Goal: Information Seeking & Learning: Learn about a topic

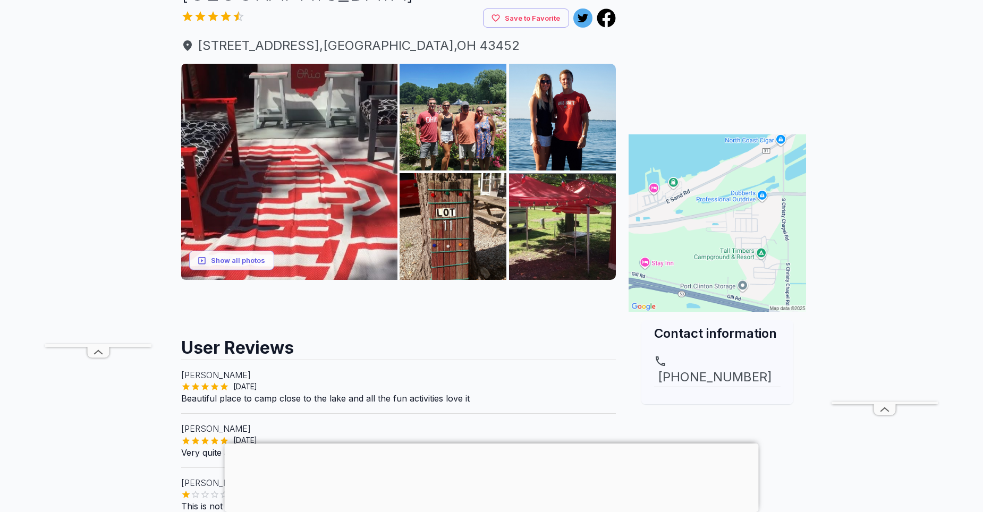
scroll to position [106, 0]
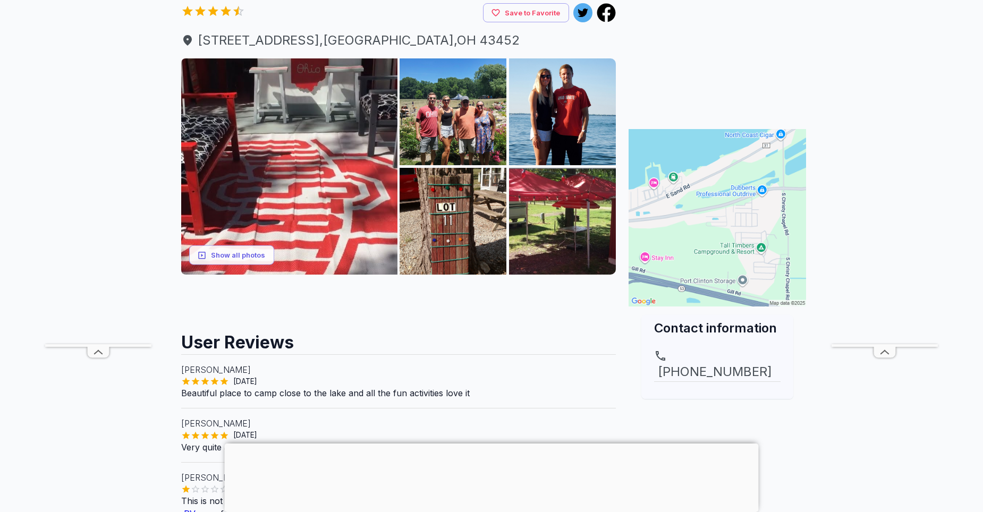
click at [490, 444] on div at bounding box center [492, 444] width 534 height 0
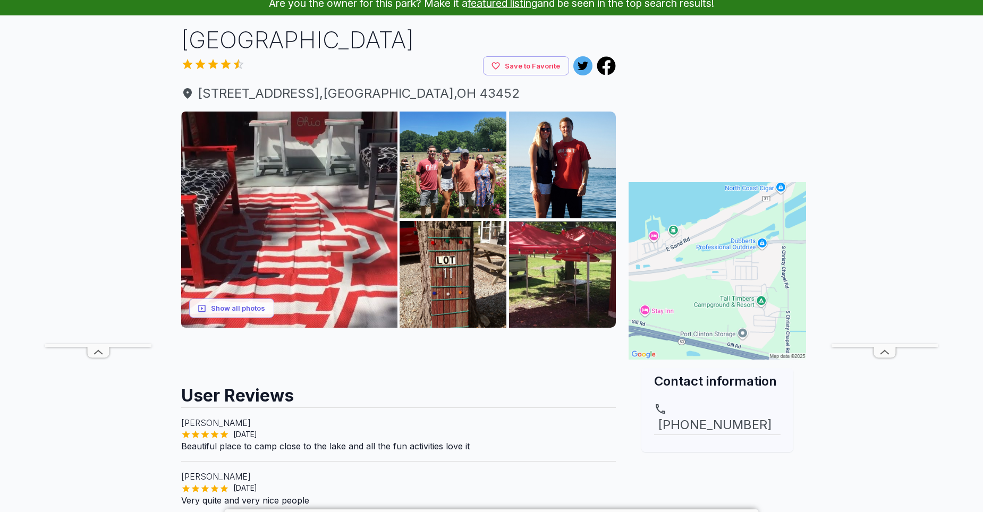
scroll to position [0, 0]
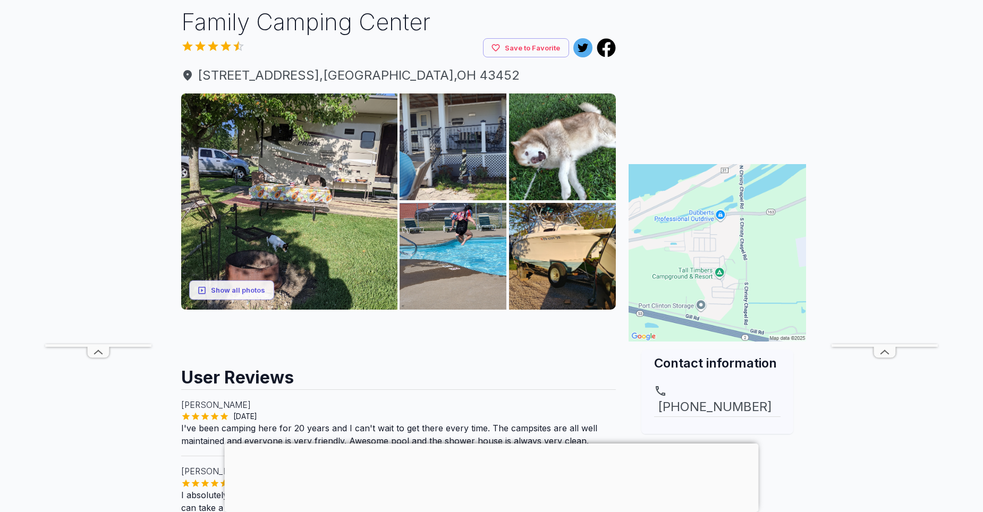
scroll to position [53, 0]
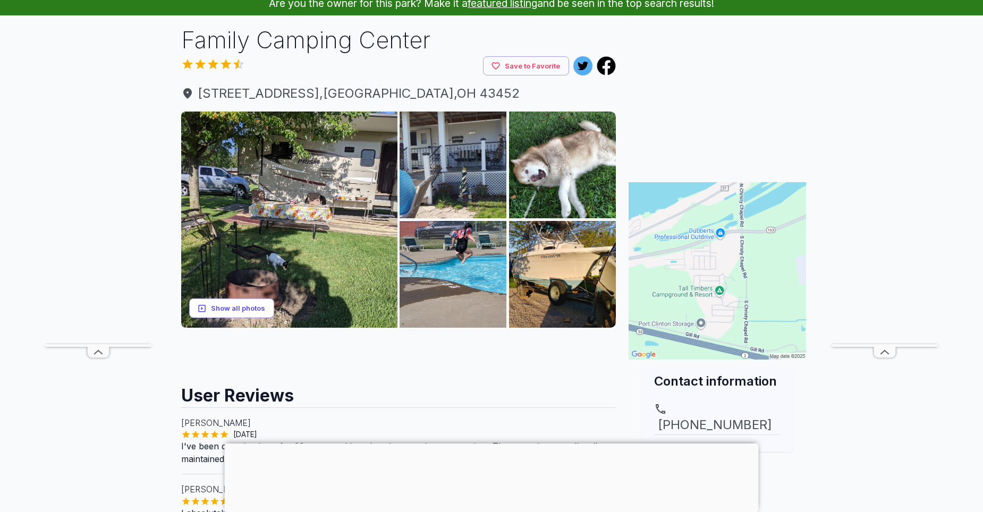
click at [241, 308] on button "Show all photos" at bounding box center [231, 309] width 85 height 20
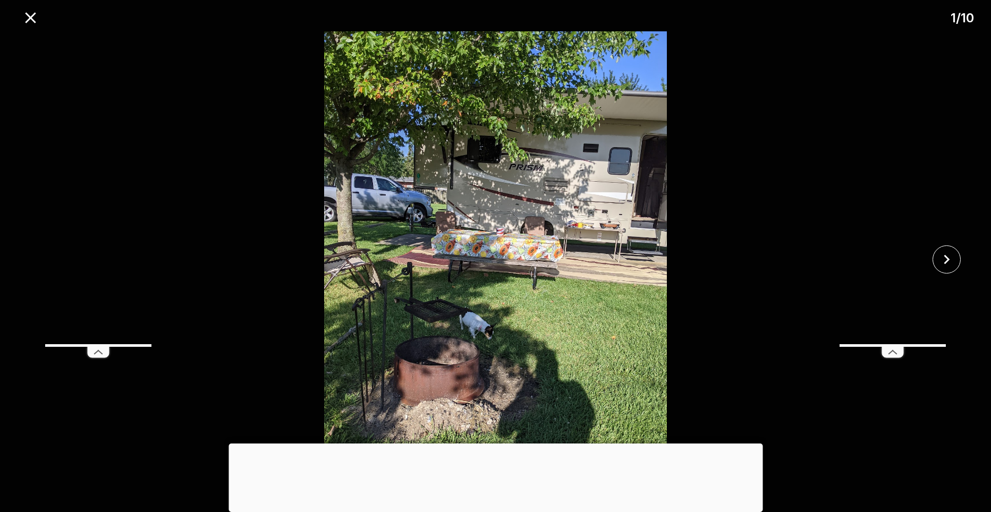
click at [498, 444] on div at bounding box center [495, 444] width 534 height 0
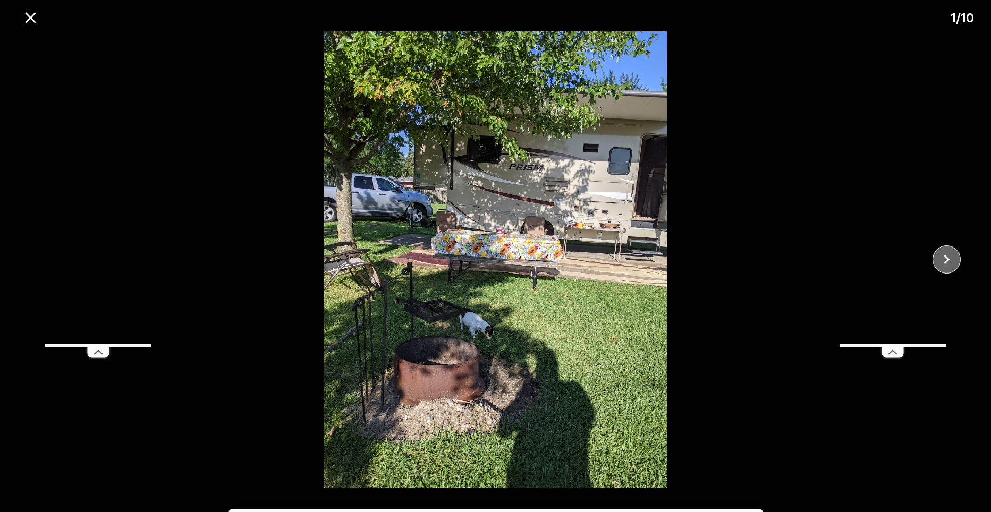
click at [952, 259] on icon "close" at bounding box center [946, 259] width 19 height 19
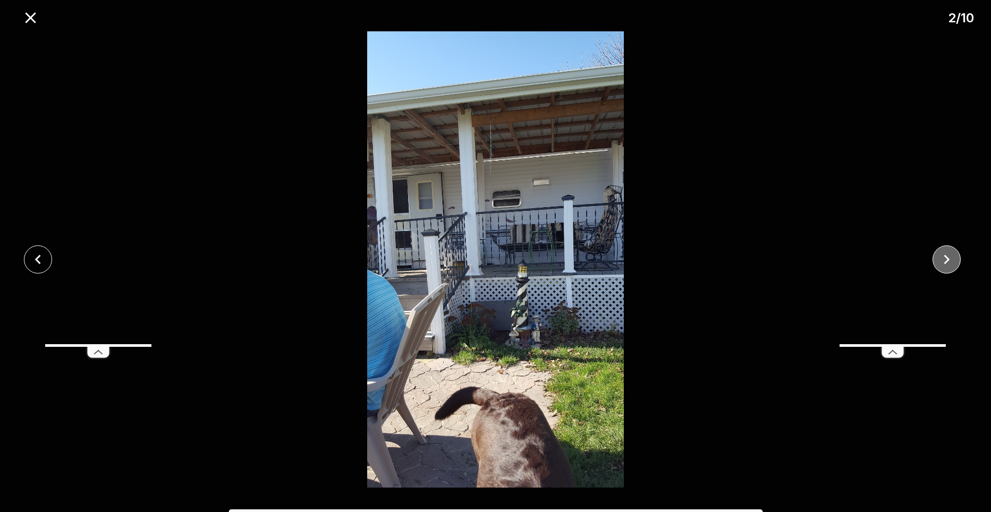
click at [952, 259] on icon "close" at bounding box center [946, 259] width 19 height 19
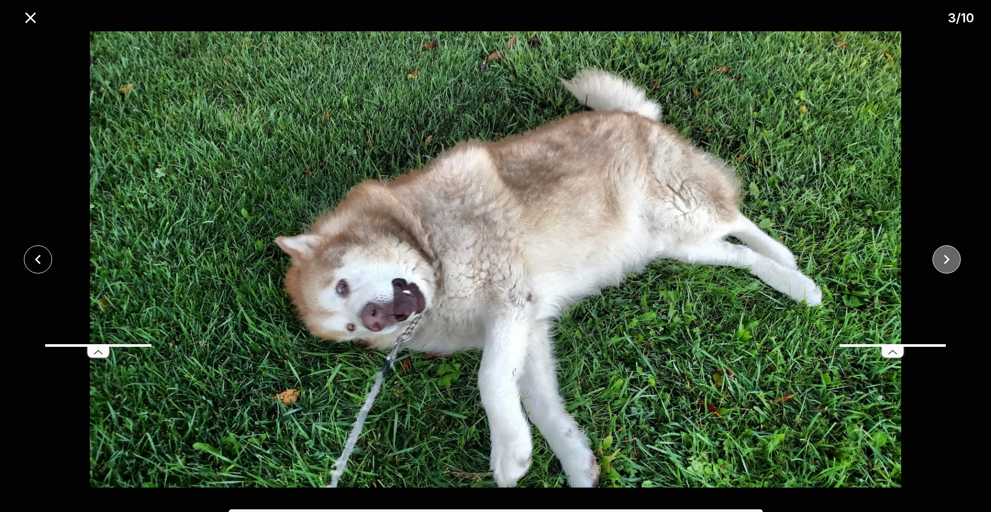
click at [952, 259] on icon "close" at bounding box center [946, 259] width 19 height 19
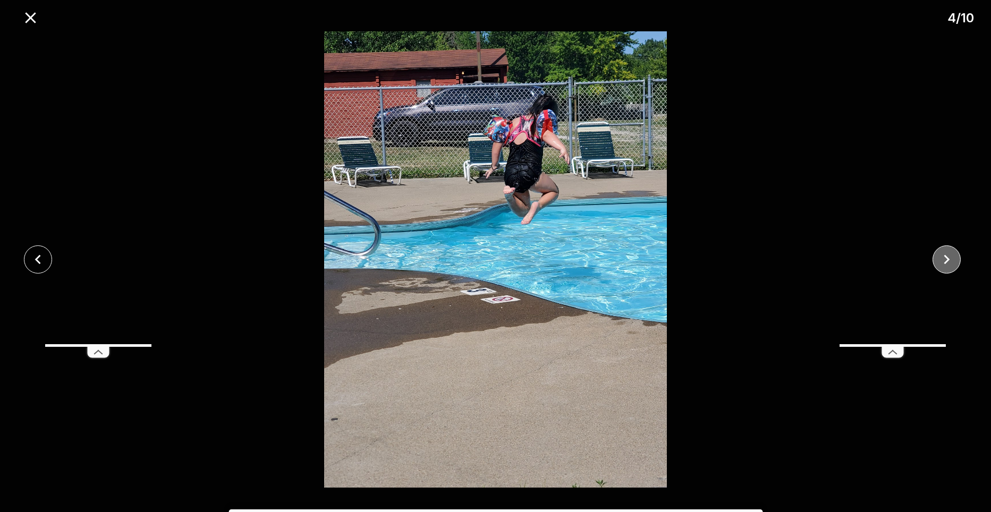
click at [952, 259] on icon "close" at bounding box center [946, 259] width 19 height 19
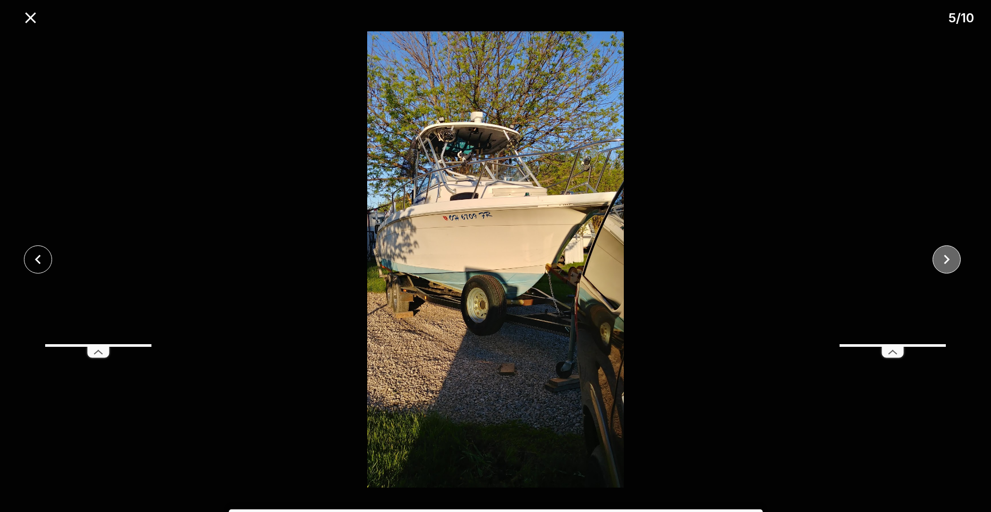
click at [952, 259] on icon "close" at bounding box center [946, 259] width 19 height 19
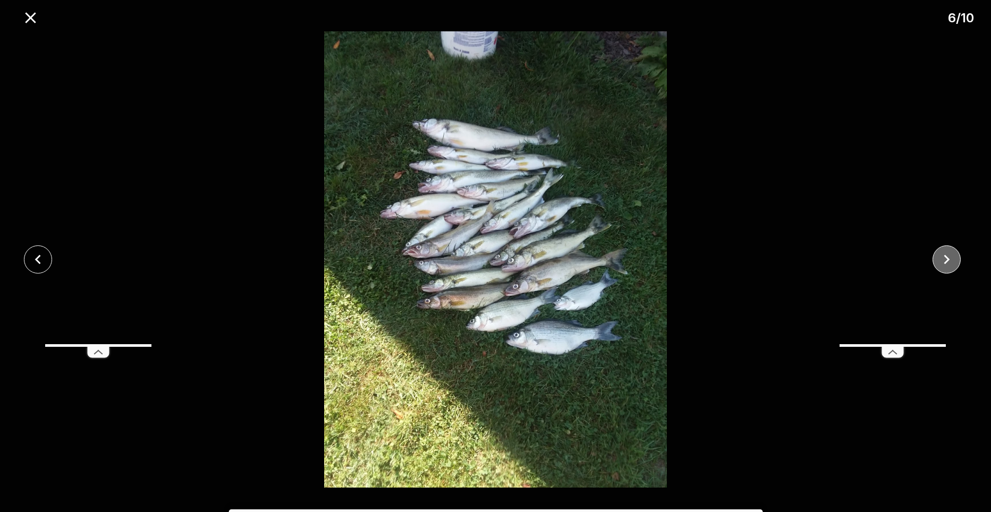
click at [952, 259] on icon "close" at bounding box center [946, 259] width 19 height 19
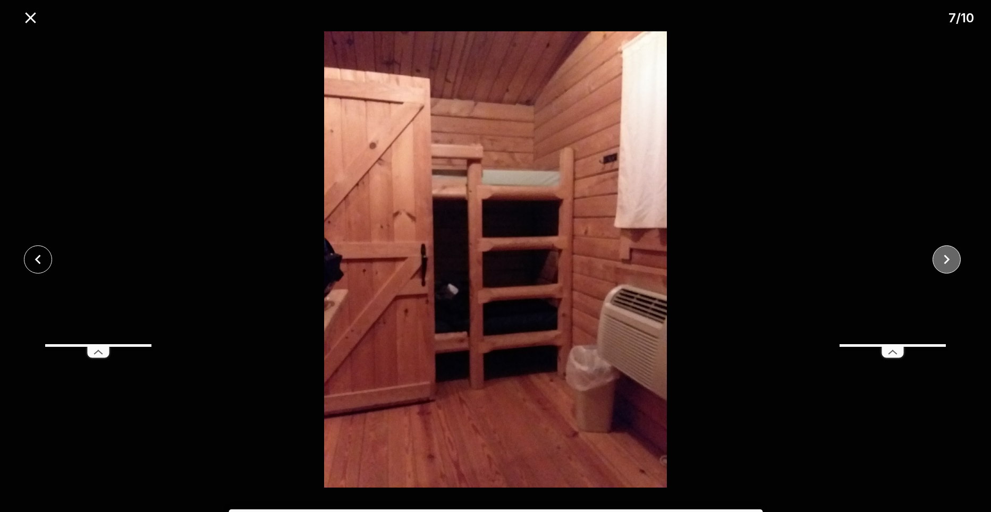
click at [952, 259] on icon "close" at bounding box center [946, 259] width 19 height 19
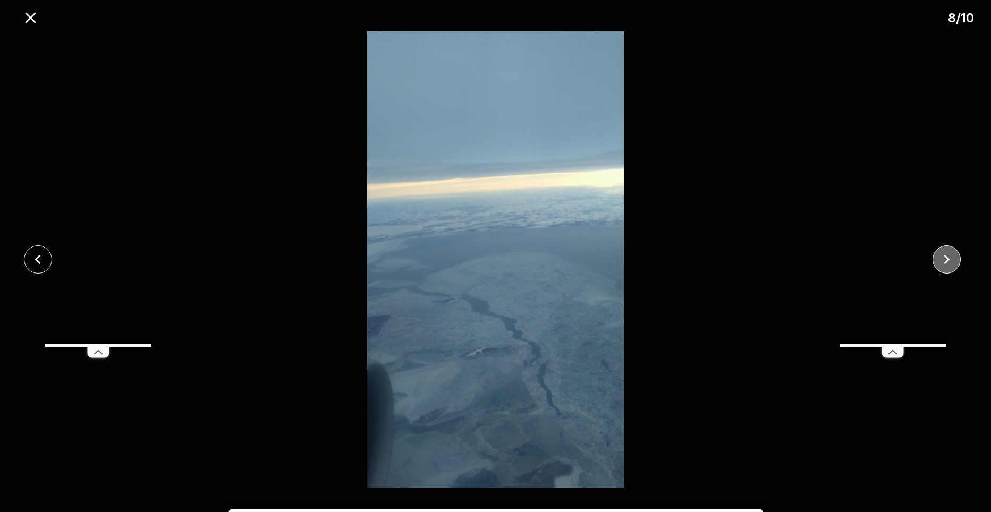
click at [952, 259] on icon "close" at bounding box center [946, 259] width 19 height 19
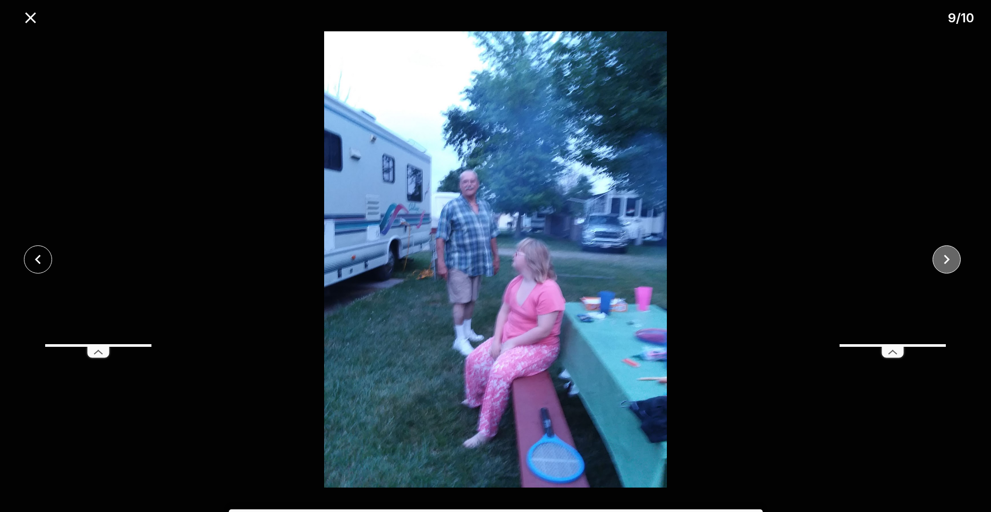
click at [952, 259] on icon "close" at bounding box center [946, 259] width 19 height 19
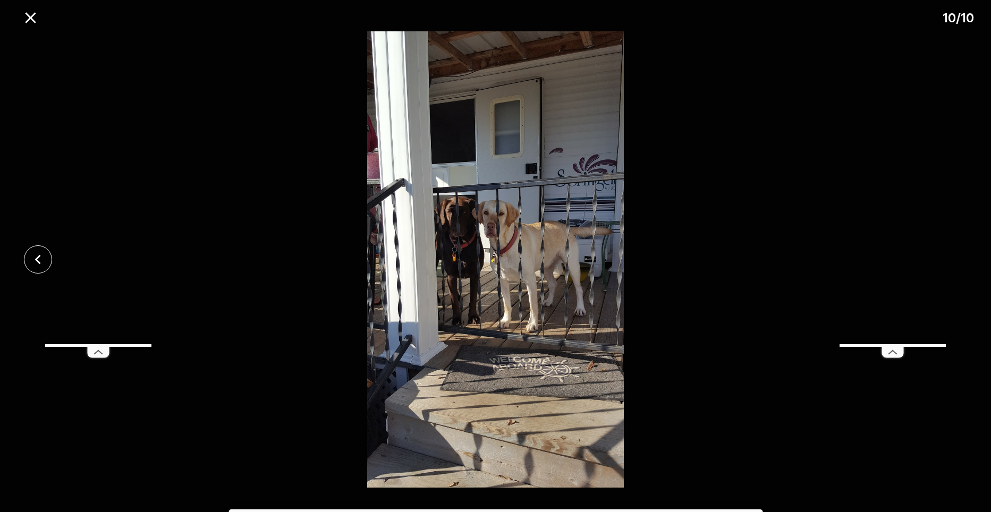
click at [952, 259] on div at bounding box center [495, 259] width 991 height 456
click at [30, 16] on icon "close" at bounding box center [30, 17] width 11 height 11
